Goal: Information Seeking & Learning: Learn about a topic

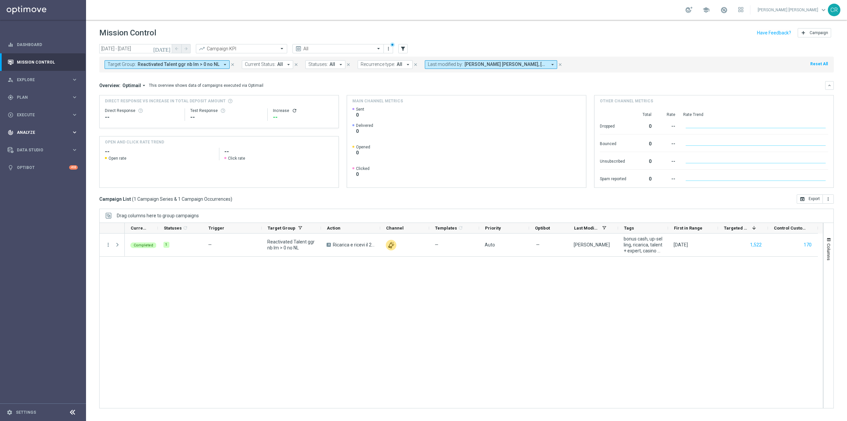
scroll to position [13781, 0]
click at [42, 98] on span "Plan" at bounding box center [44, 97] width 55 height 4
click at [41, 110] on link "Target Groups" at bounding box center [43, 110] width 52 height 5
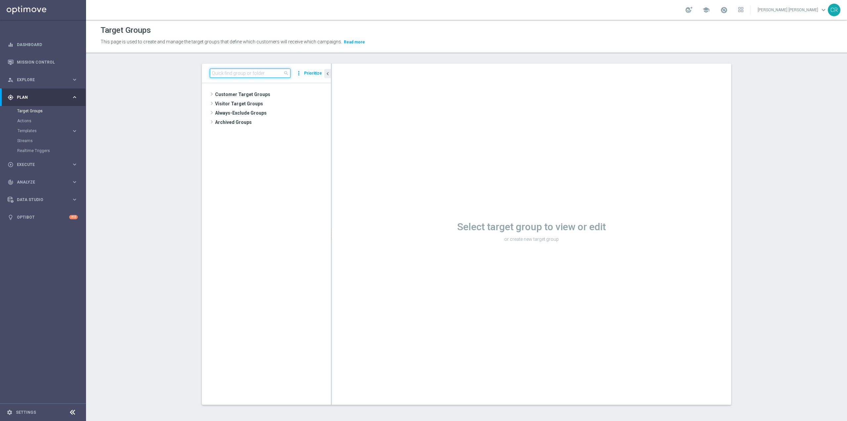
click at [256, 73] on input at bounding box center [250, 72] width 81 height 9
click at [43, 162] on div "play_circle_outline Execute" at bounding box center [40, 164] width 64 height 6
click at [44, 128] on link "Campaign Builder" at bounding box center [43, 128] width 52 height 5
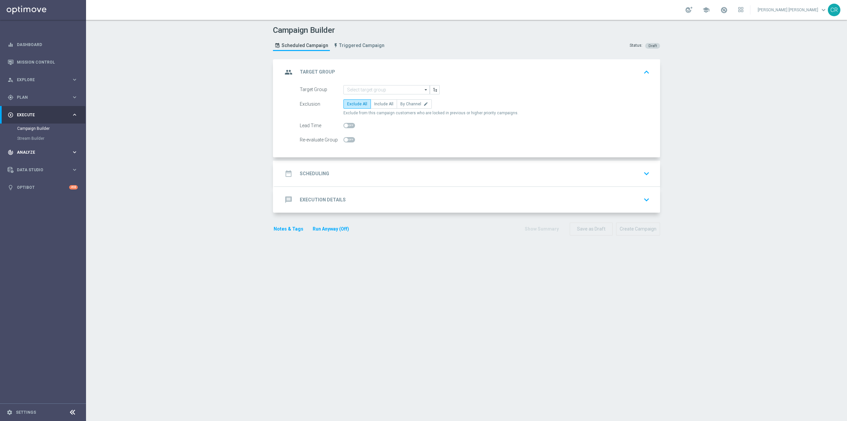
click at [42, 149] on div "track_changes Analyze" at bounding box center [40, 152] width 64 height 6
click at [29, 145] on link "Customer 360" at bounding box center [43, 145] width 52 height 5
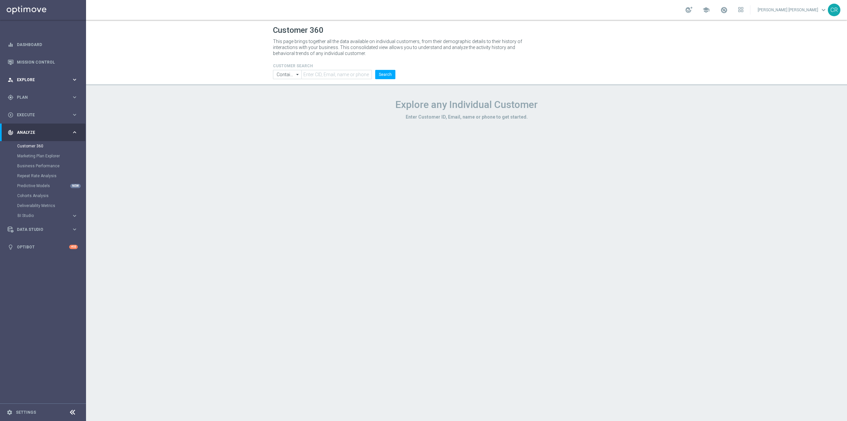
click at [38, 75] on div "person_search Explore keyboard_arrow_right" at bounding box center [42, 80] width 85 height 18
click at [25, 114] on link "Customer Model" at bounding box center [43, 113] width 52 height 5
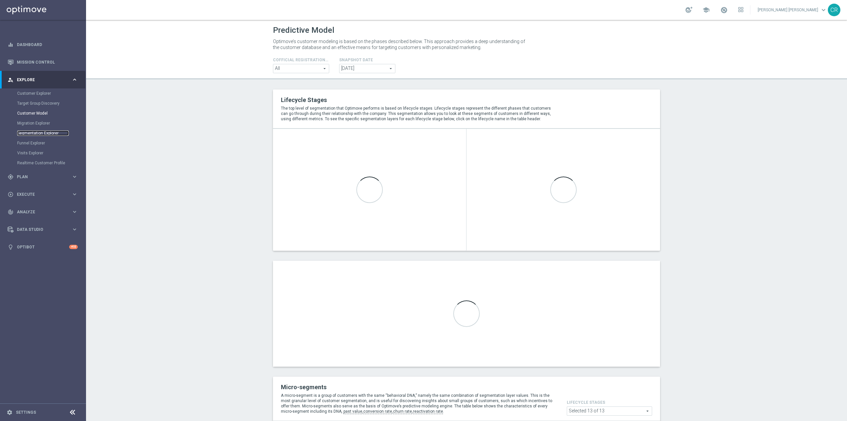
click at [34, 131] on link "Segmentation Explorer" at bounding box center [43, 132] width 52 height 5
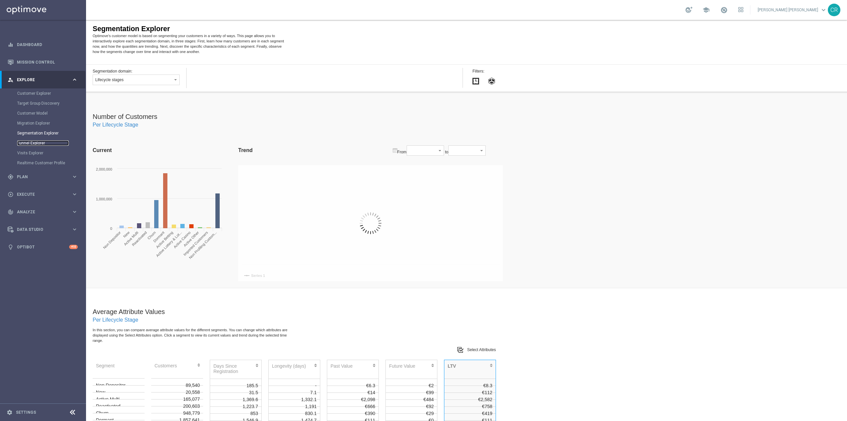
click at [41, 143] on link "Funnel Explorer" at bounding box center [43, 142] width 52 height 5
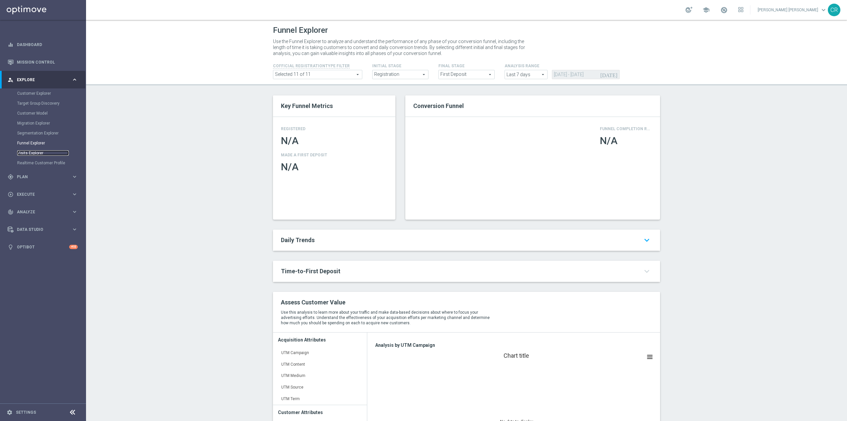
click at [37, 154] on link "Visits Explorer" at bounding box center [43, 152] width 52 height 5
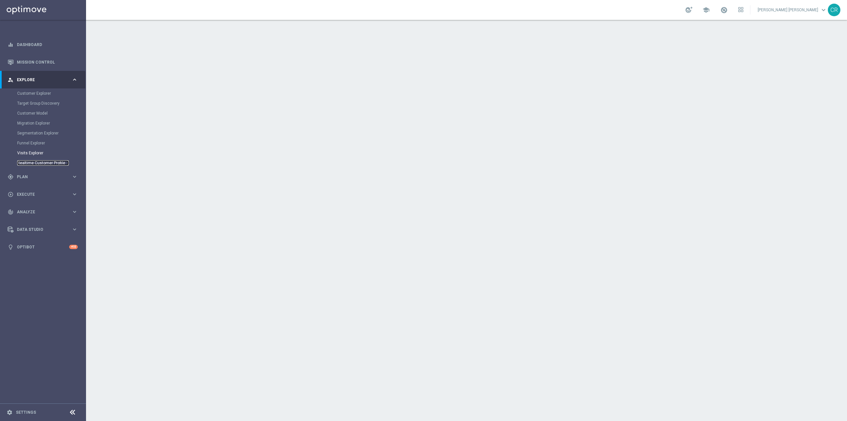
click at [37, 163] on link "Realtime Customer Profile" at bounding box center [43, 162] width 52 height 5
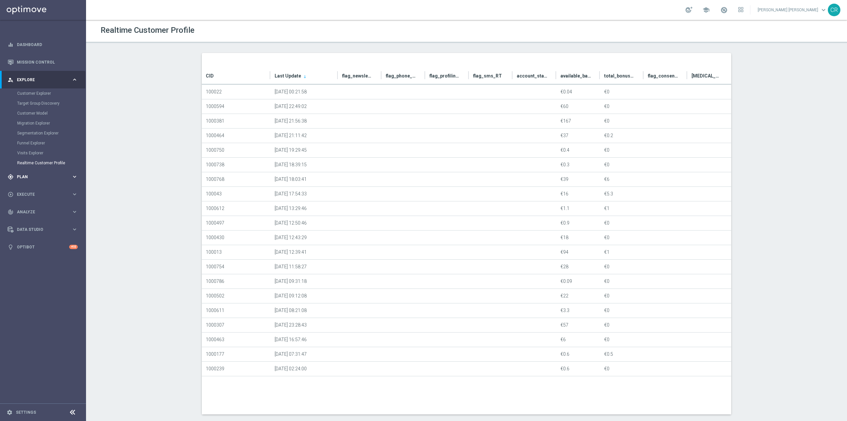
click at [56, 177] on span "Plan" at bounding box center [44, 177] width 55 height 4
click at [54, 182] on span "Analyze" at bounding box center [44, 182] width 55 height 4
click at [35, 141] on div "Customer 360" at bounding box center [51, 146] width 68 height 10
click at [35, 144] on link "Customer 360" at bounding box center [43, 145] width 52 height 5
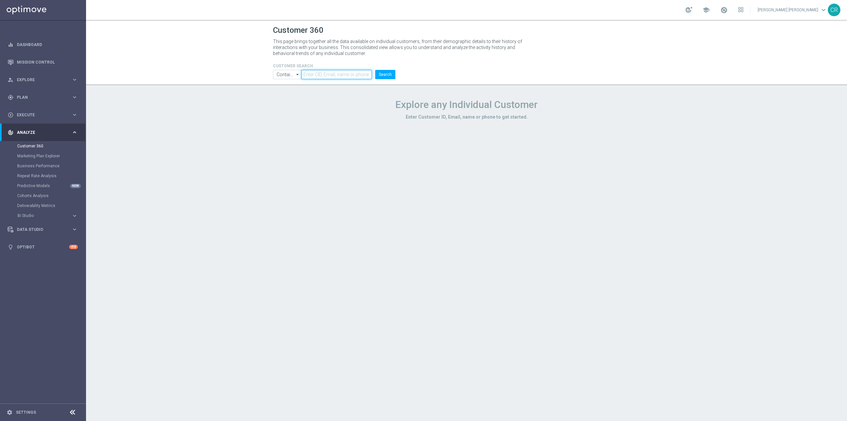
click at [334, 75] on input "text" at bounding box center [336, 74] width 70 height 9
type input "multi"
click at [58, 82] on div "person_search Explore" at bounding box center [40, 80] width 64 height 6
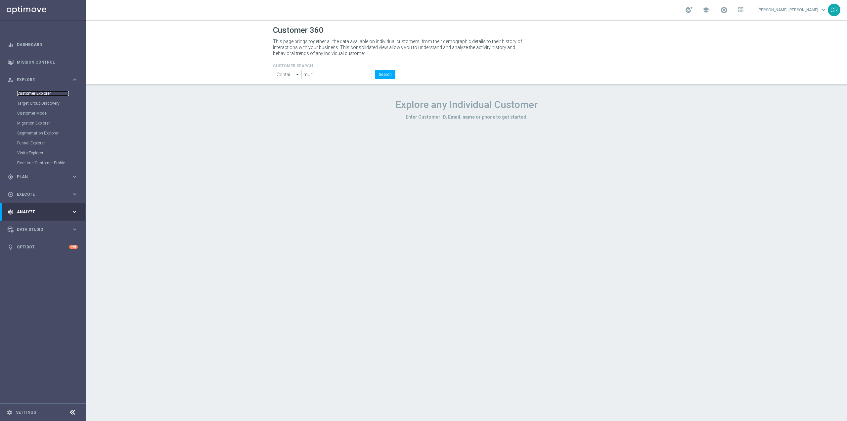
click at [50, 94] on link "Customer Explorer" at bounding box center [43, 93] width 52 height 5
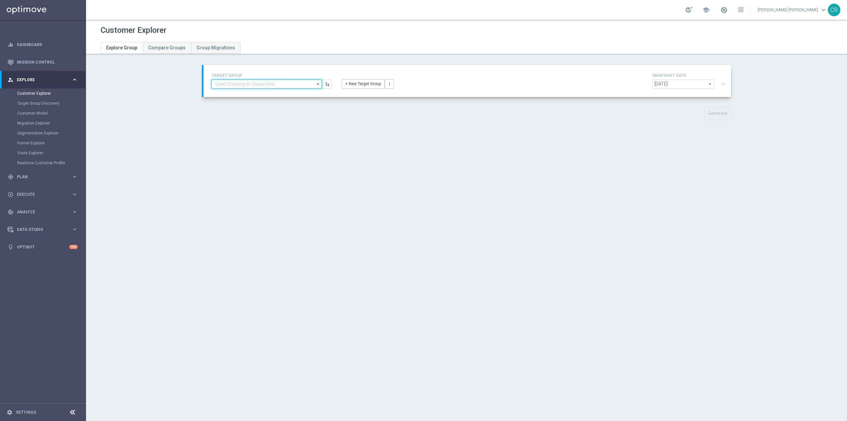
click at [256, 85] on input at bounding box center [266, 83] width 111 height 9
type input "a"
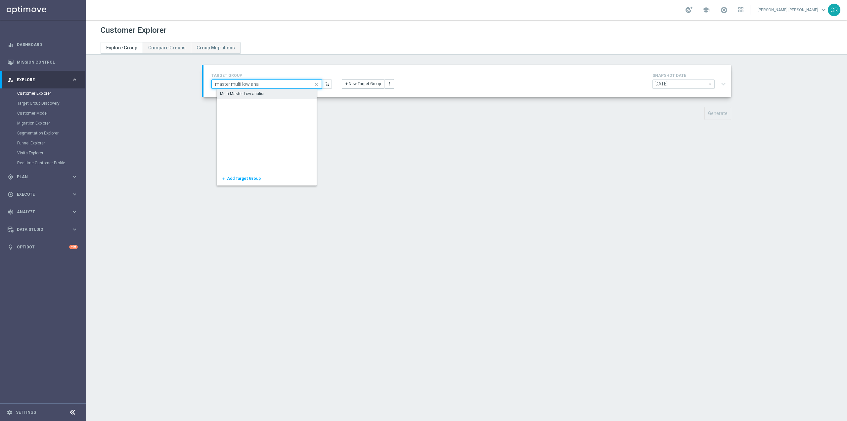
type input "master multi low ana"
click at [271, 95] on div "Multi Master Low analisi" at bounding box center [272, 93] width 111 height 9
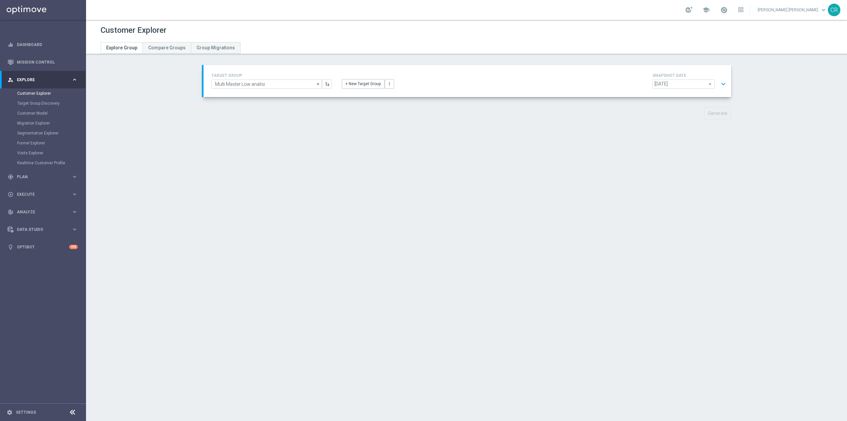
click at [706, 84] on span "[DATE]" at bounding box center [684, 84] width 62 height 9
click at [689, 93] on span "[DATE]" at bounding box center [683, 93] width 55 height 5
click at [715, 114] on button "Generate" at bounding box center [717, 113] width 27 height 13
click at [722, 85] on button "expand_more" at bounding box center [724, 84] width 10 height 13
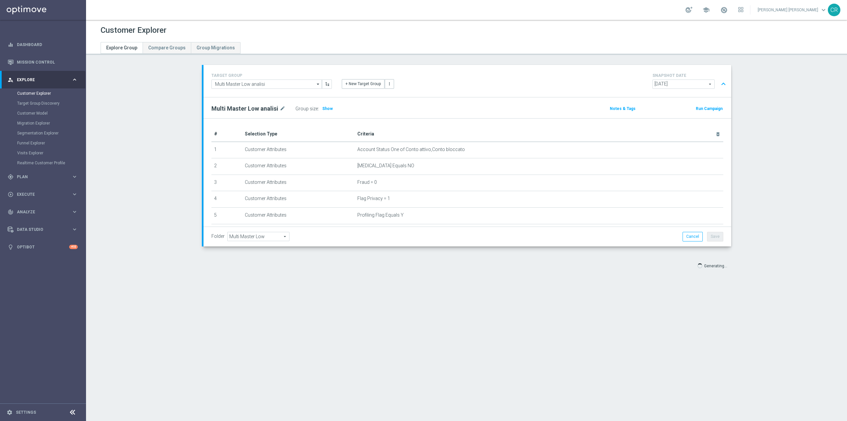
click at [722, 85] on button "expand_less" at bounding box center [724, 84] width 10 height 13
